Goal: Task Accomplishment & Management: Manage account settings

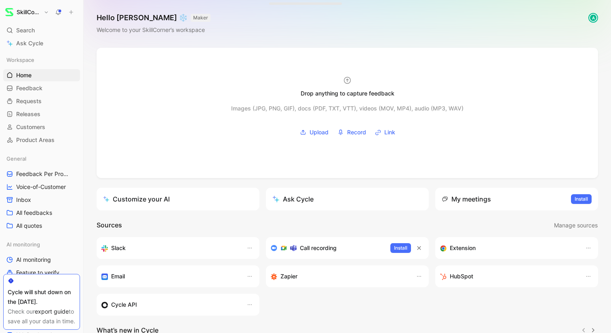
click at [38, 12] on h1 "SkillCorner" at bounding box center [29, 11] width 24 height 7
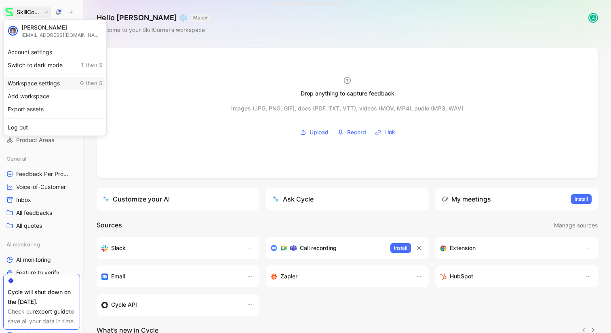
click at [24, 82] on div "Workspace settings G then S" at bounding box center [54, 83] width 99 height 13
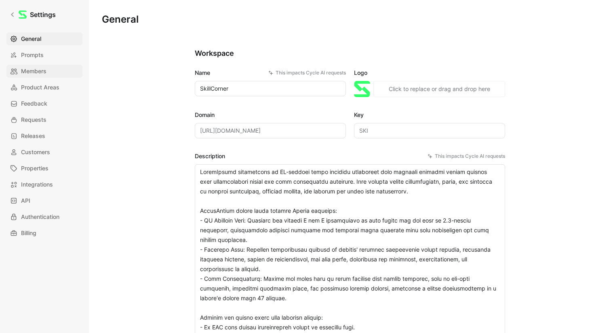
click at [51, 65] on link "Members" at bounding box center [44, 71] width 76 height 13
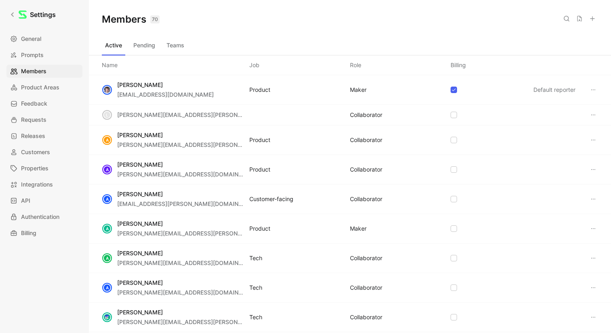
click at [589, 19] on button at bounding box center [592, 18] width 11 height 11
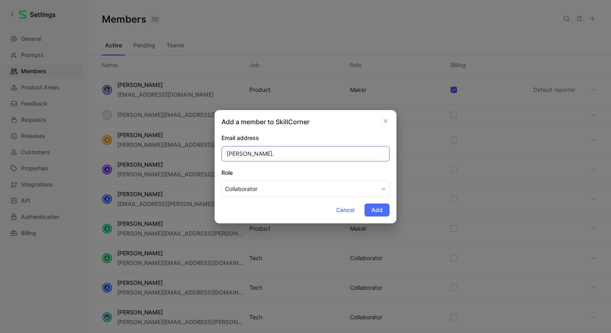
click at [236, 155] on input "[PERSON_NAME]." at bounding box center [306, 153] width 168 height 15
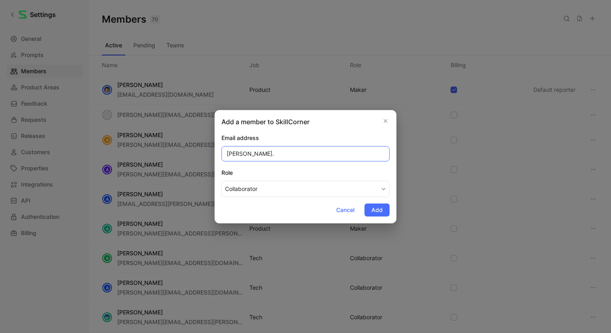
paste input "[PERSON_NAME][EMAIL_ADDRESS][DOMAIN_NAME]"
type input "[PERSON_NAME][EMAIL_ADDRESS][PERSON_NAME][DOMAIN_NAME]"
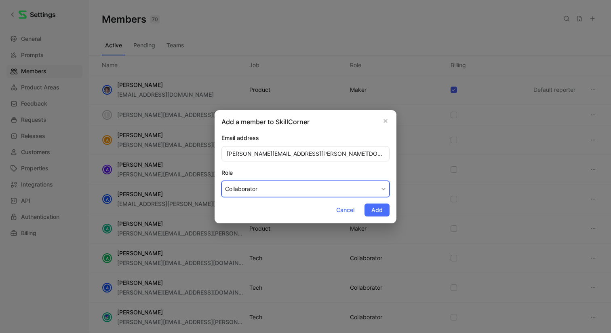
click at [274, 189] on button "Collaborator" at bounding box center [306, 189] width 168 height 16
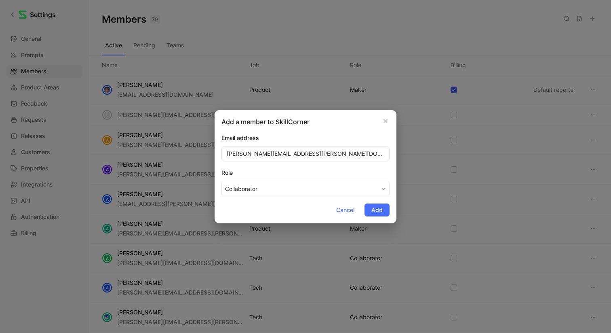
click at [378, 208] on span "Add" at bounding box center [377, 210] width 11 height 10
